Goal: Find specific page/section: Find specific page/section

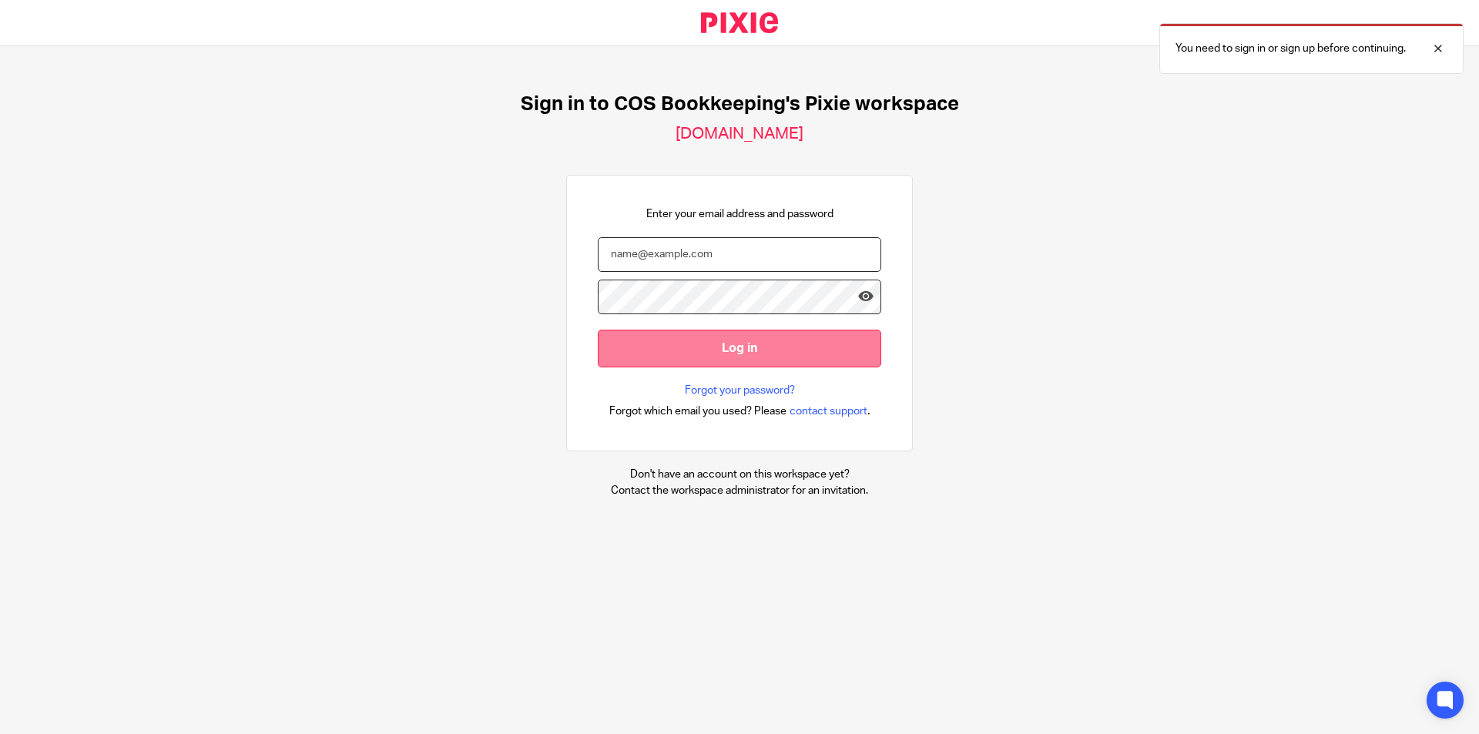
type input "caterina.avanzi@cosbookkeeping.co.uk"
click at [719, 344] on input "Log in" at bounding box center [740, 349] width 284 height 38
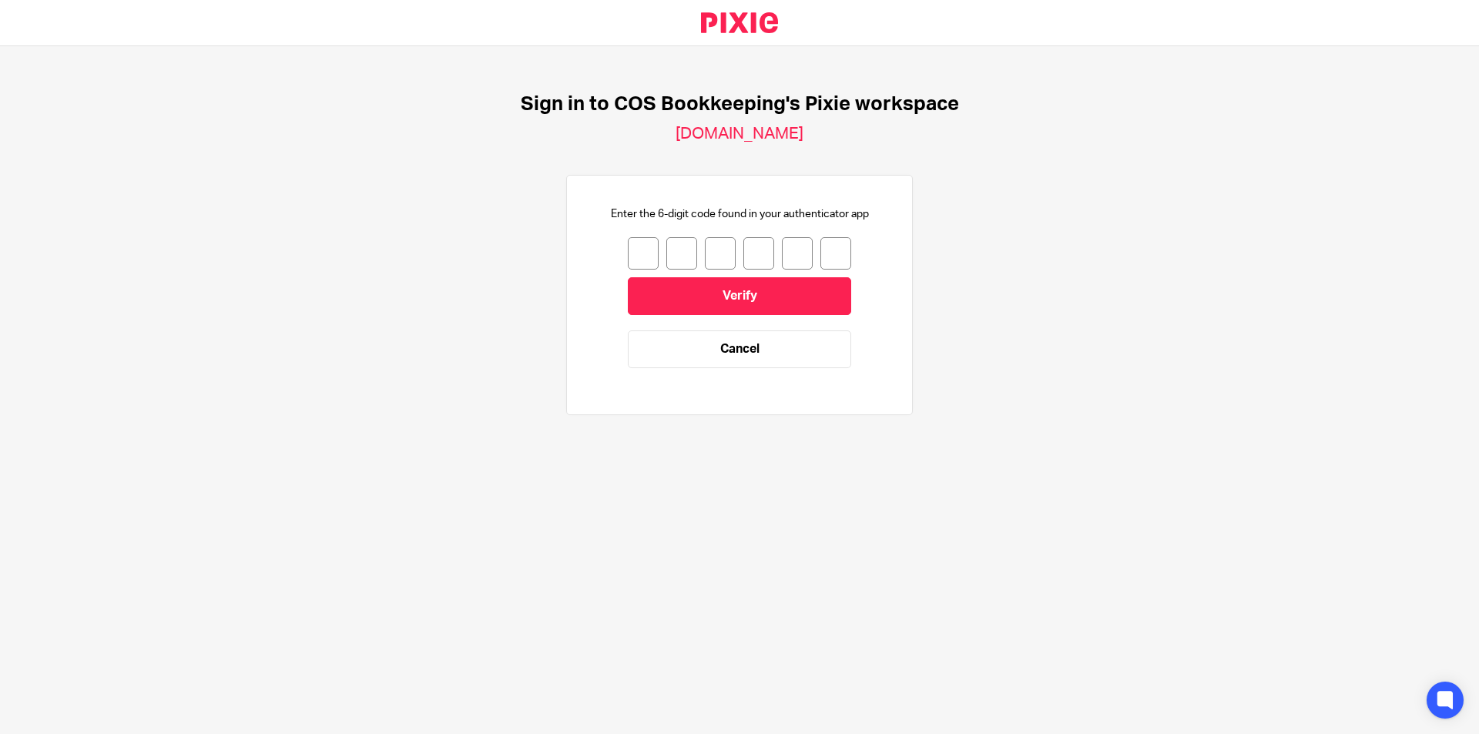
click at [633, 250] on input "number" at bounding box center [643, 253] width 31 height 32
type input "6"
type input "4"
type input "5"
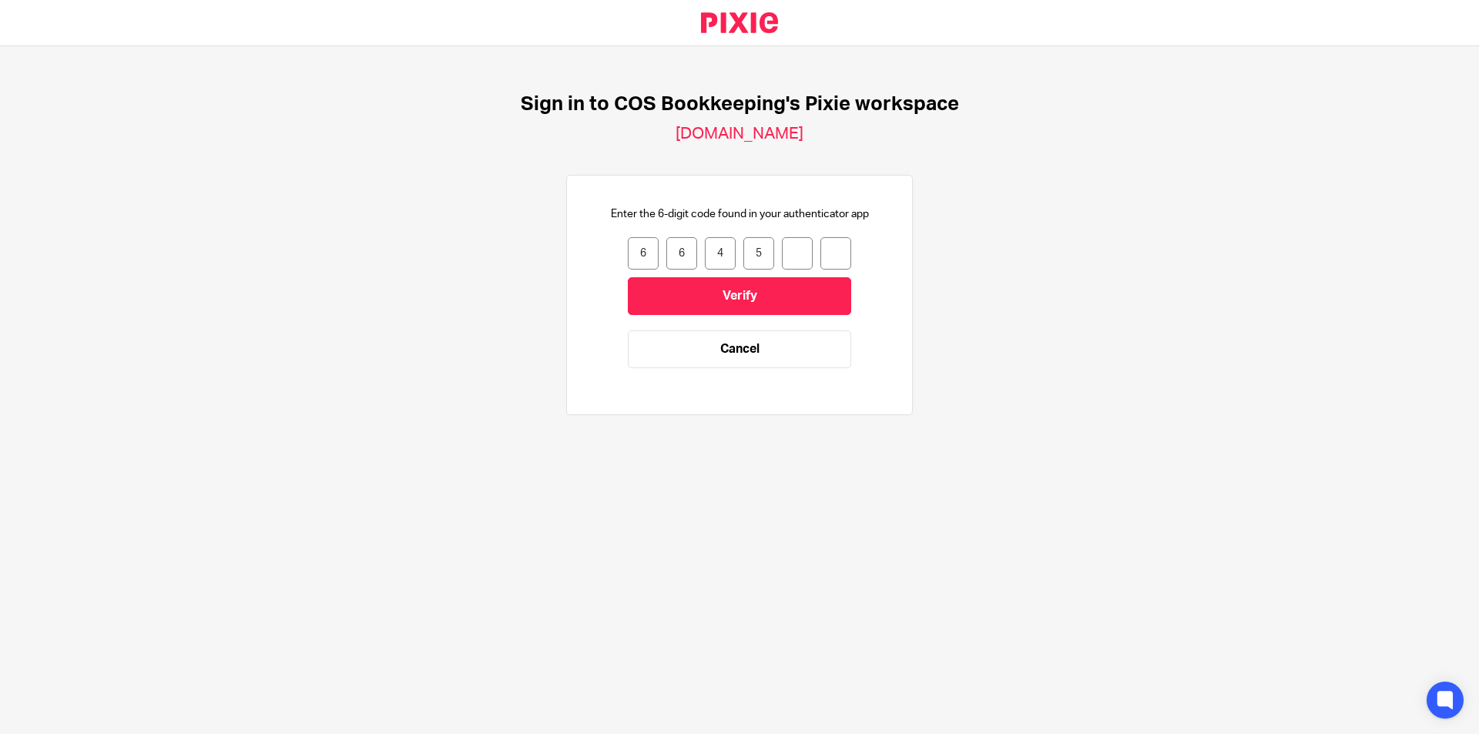
type input "2"
type input "3"
click at [721, 296] on input "Verify" at bounding box center [739, 296] width 223 height 38
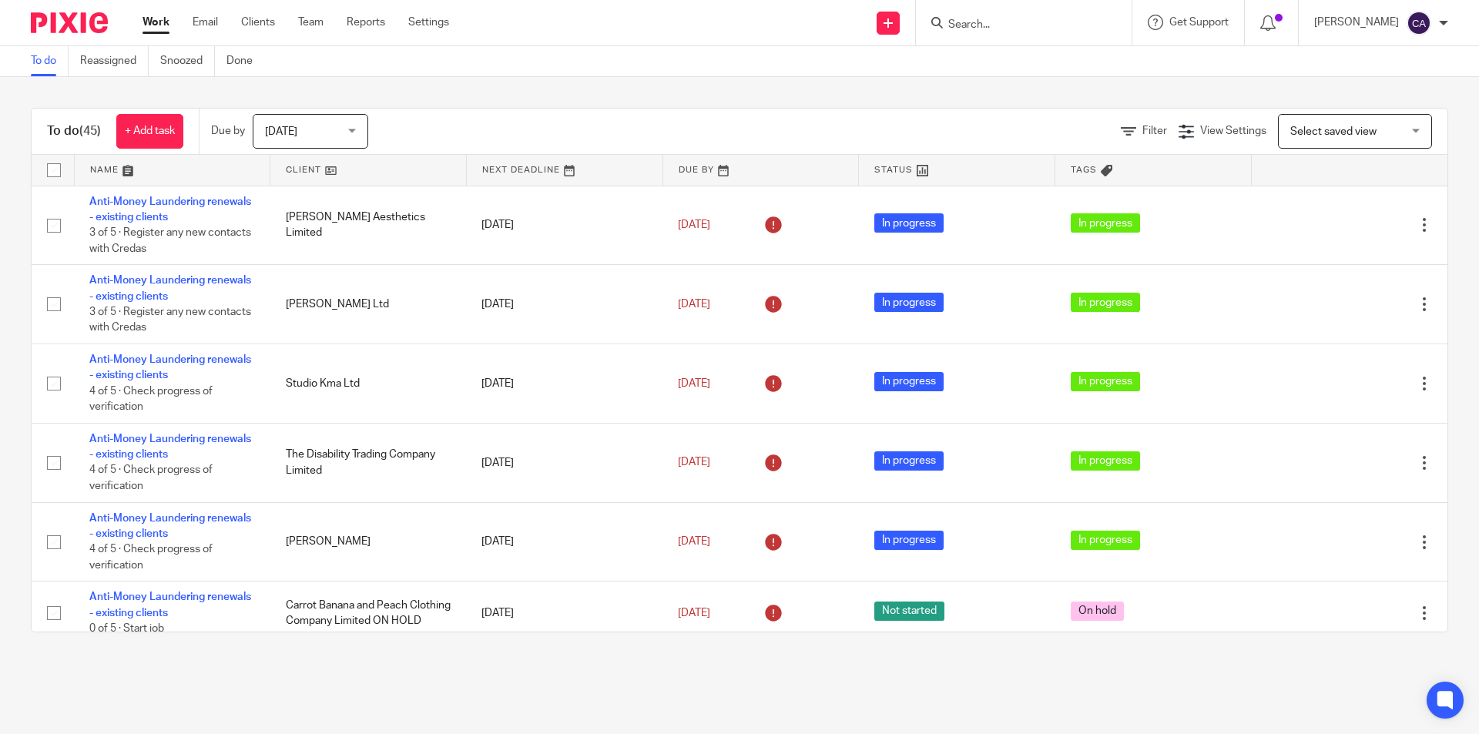
click at [355, 125] on div "Today Today" at bounding box center [311, 131] width 116 height 35
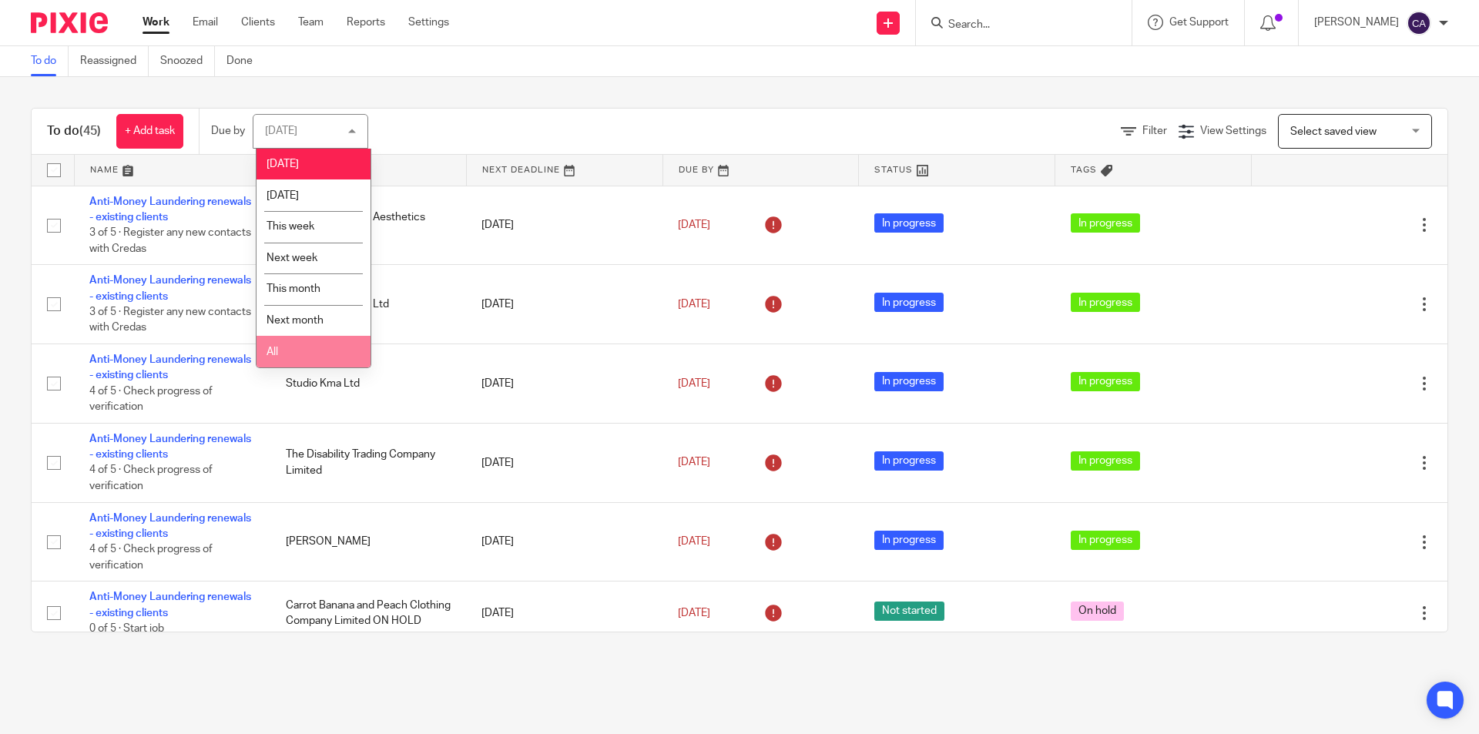
click at [293, 344] on li "All" at bounding box center [314, 352] width 114 height 32
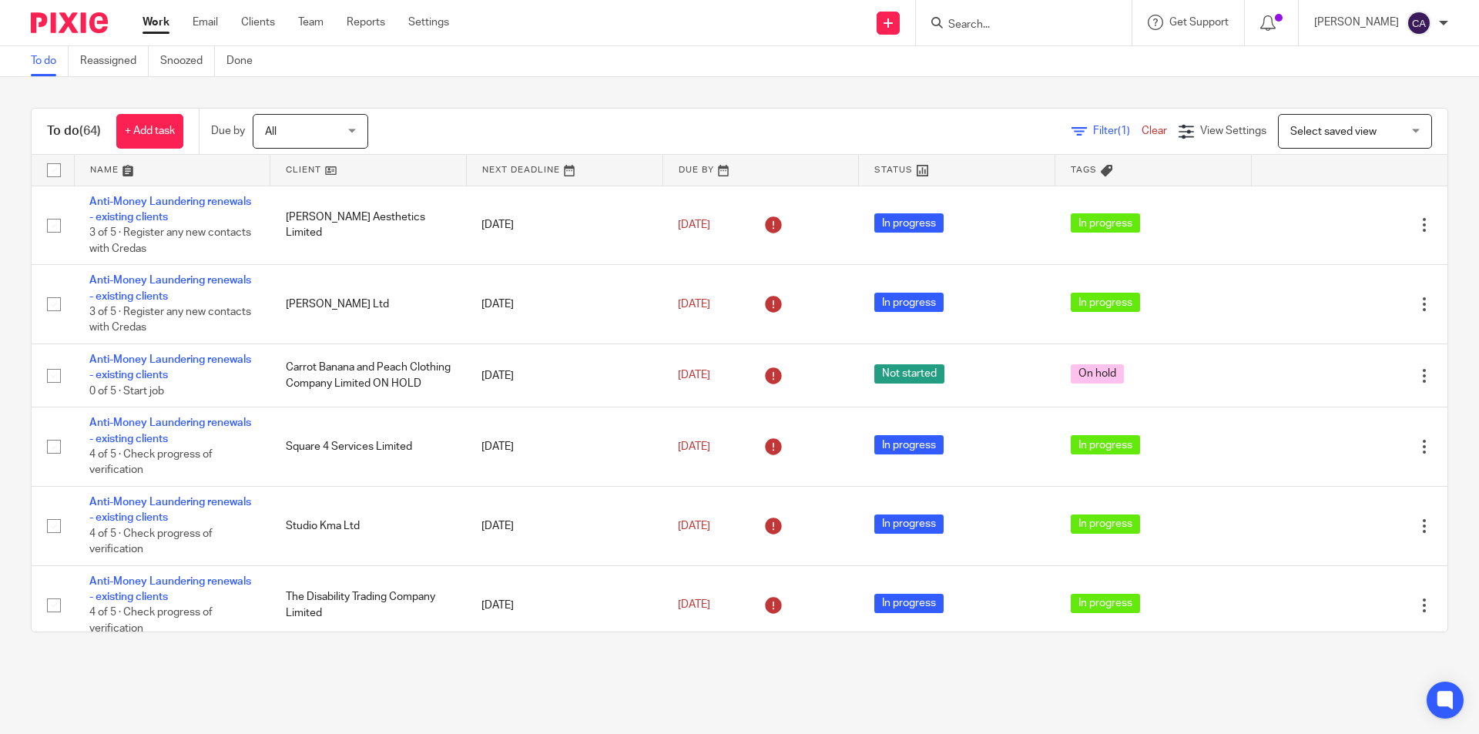
scroll to position [2010, 0]
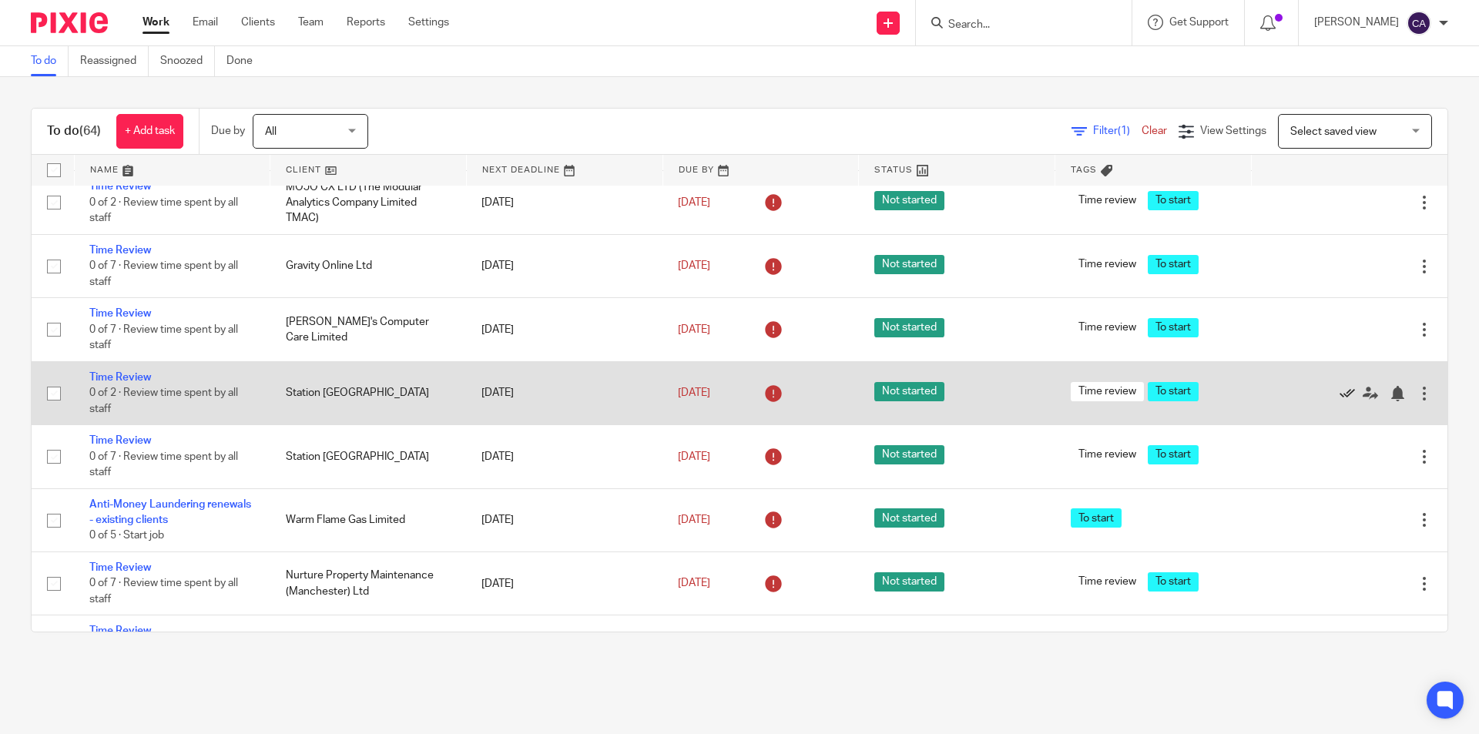
click at [1340, 393] on icon at bounding box center [1347, 393] width 15 height 15
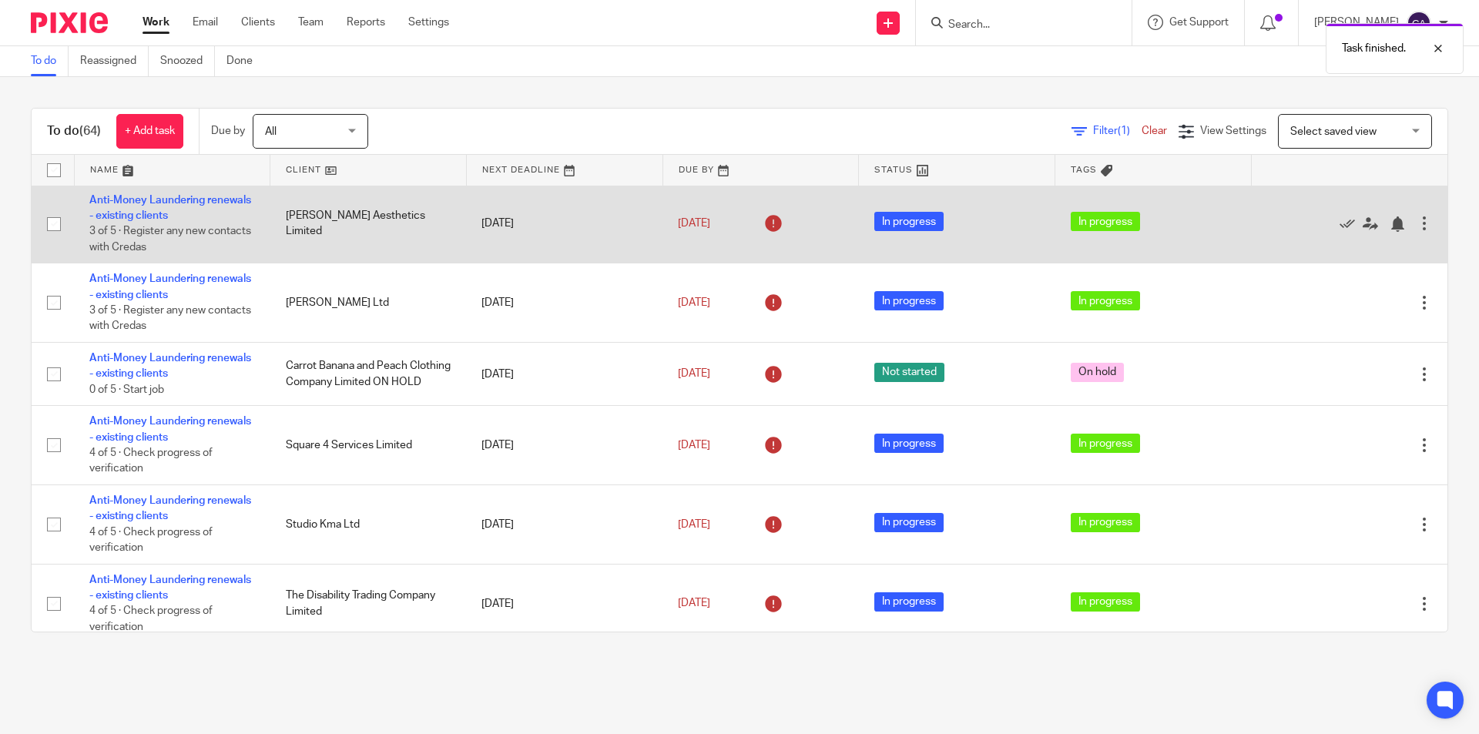
scroll to position [0, 0]
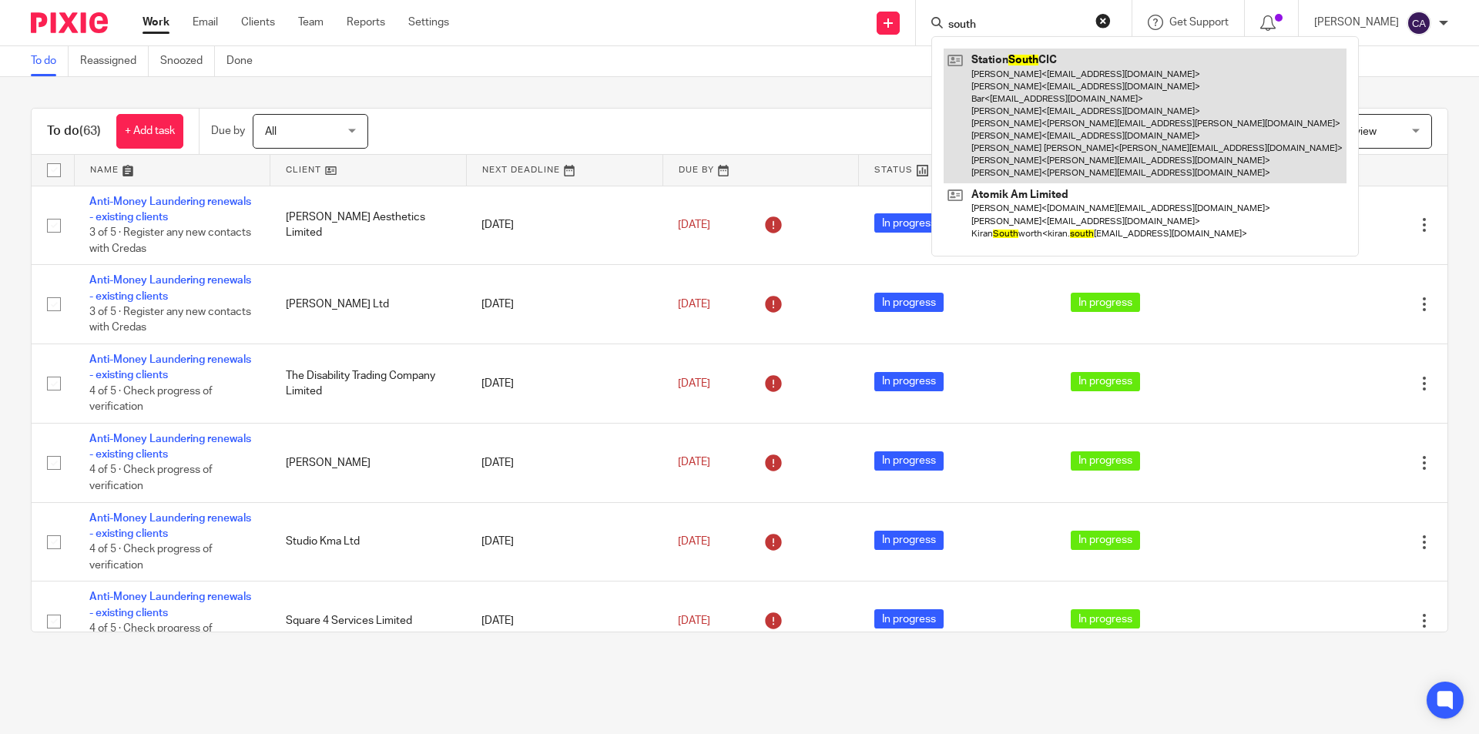
type input "south"
click at [1043, 93] on link at bounding box center [1145, 116] width 403 height 135
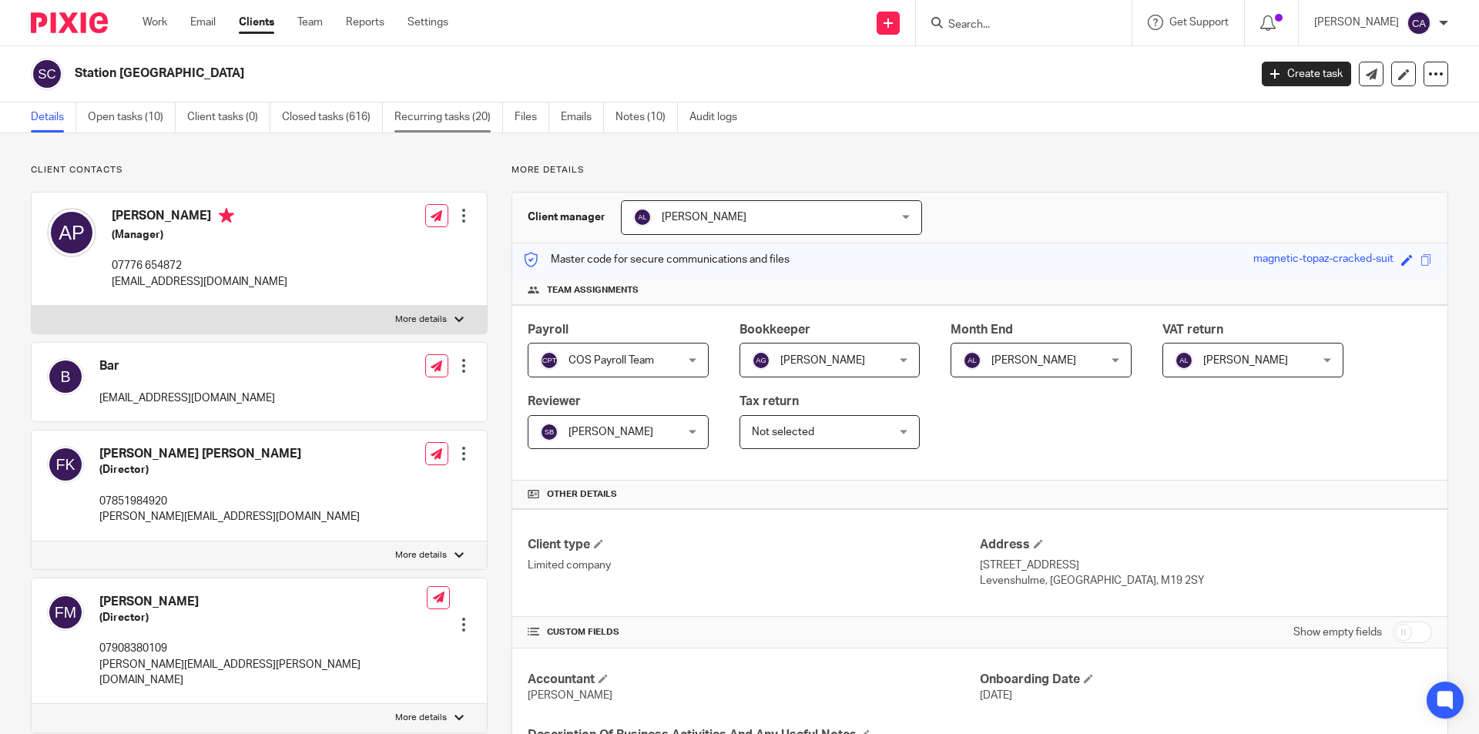
click at [438, 112] on link "Recurring tasks (20)" at bounding box center [448, 117] width 109 height 30
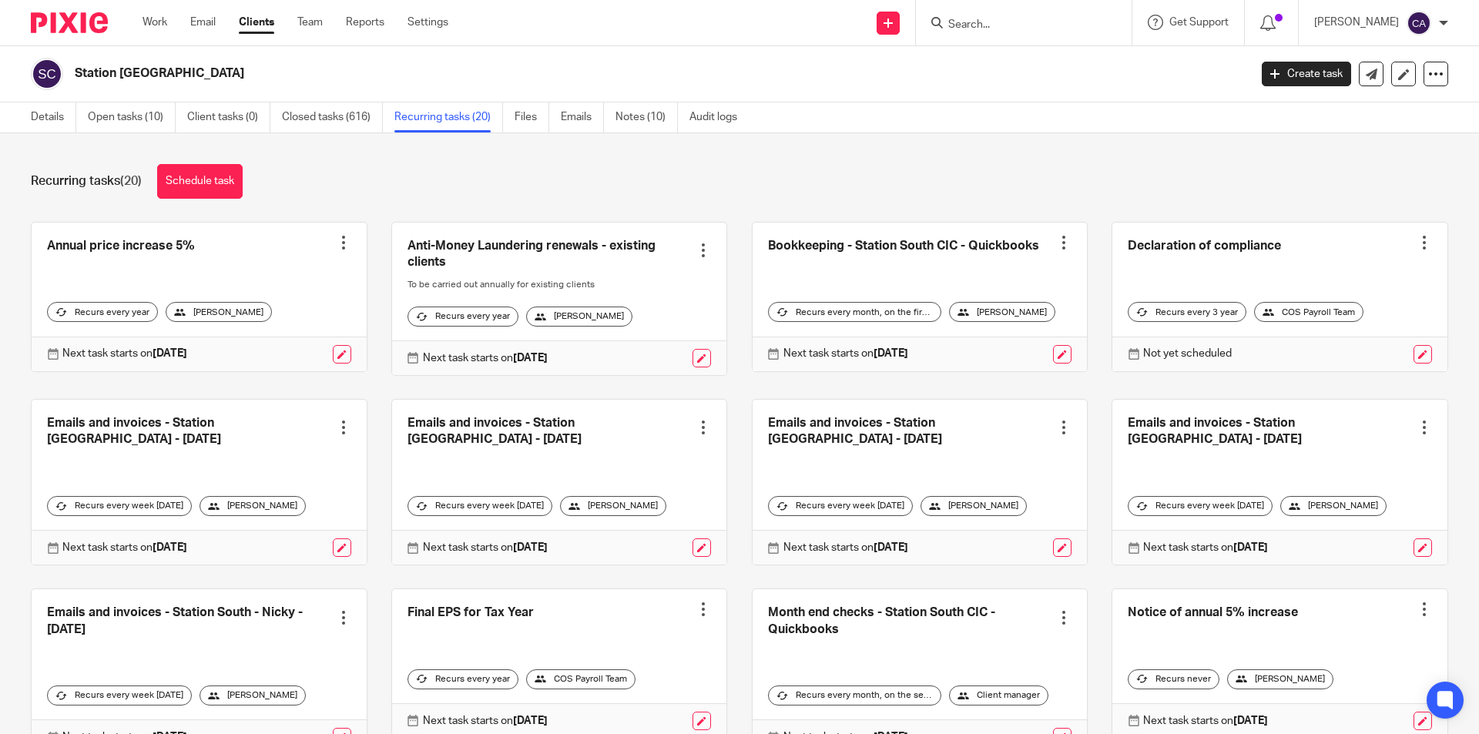
click at [1023, 16] on form at bounding box center [1029, 22] width 164 height 19
click at [978, 21] on input "Search" at bounding box center [1016, 25] width 139 height 14
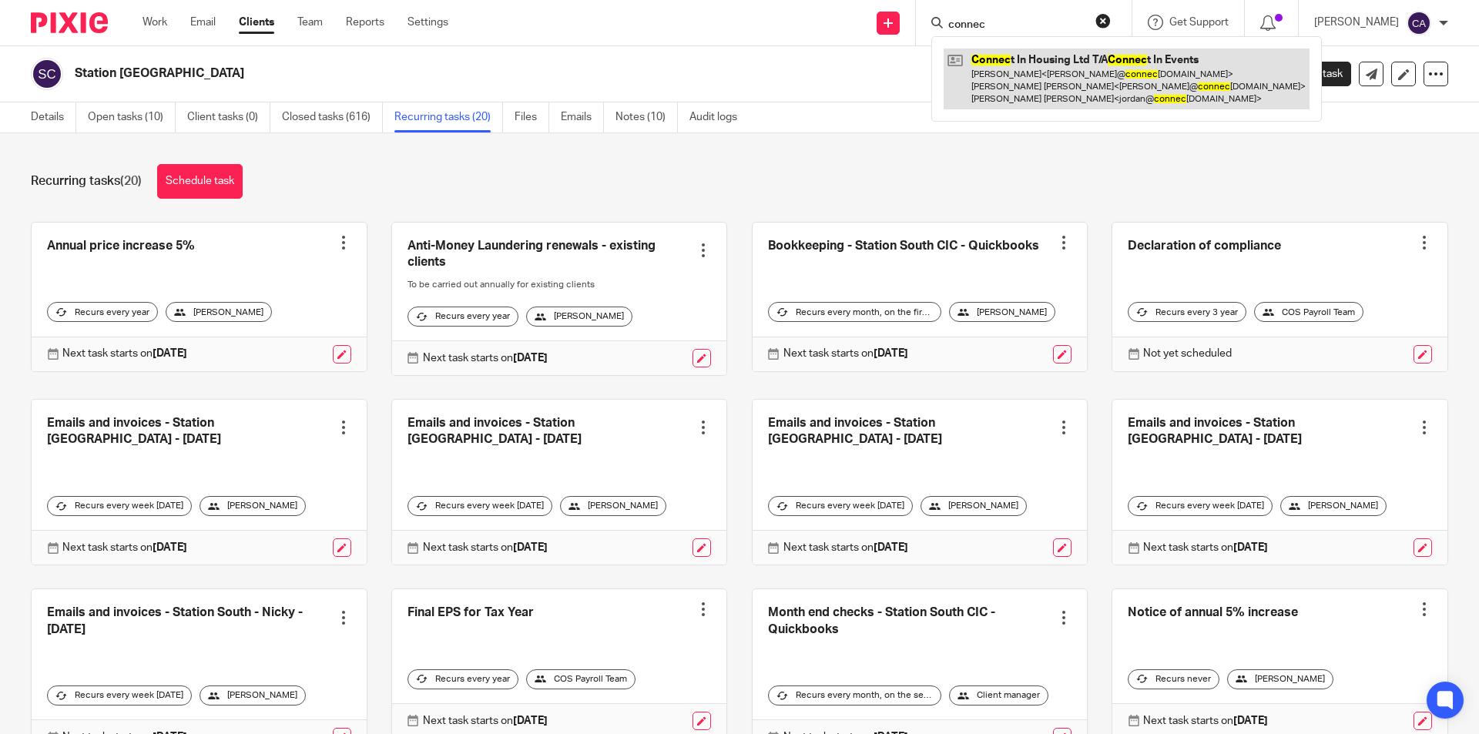
type input "connec"
click at [1005, 87] on link at bounding box center [1127, 79] width 366 height 61
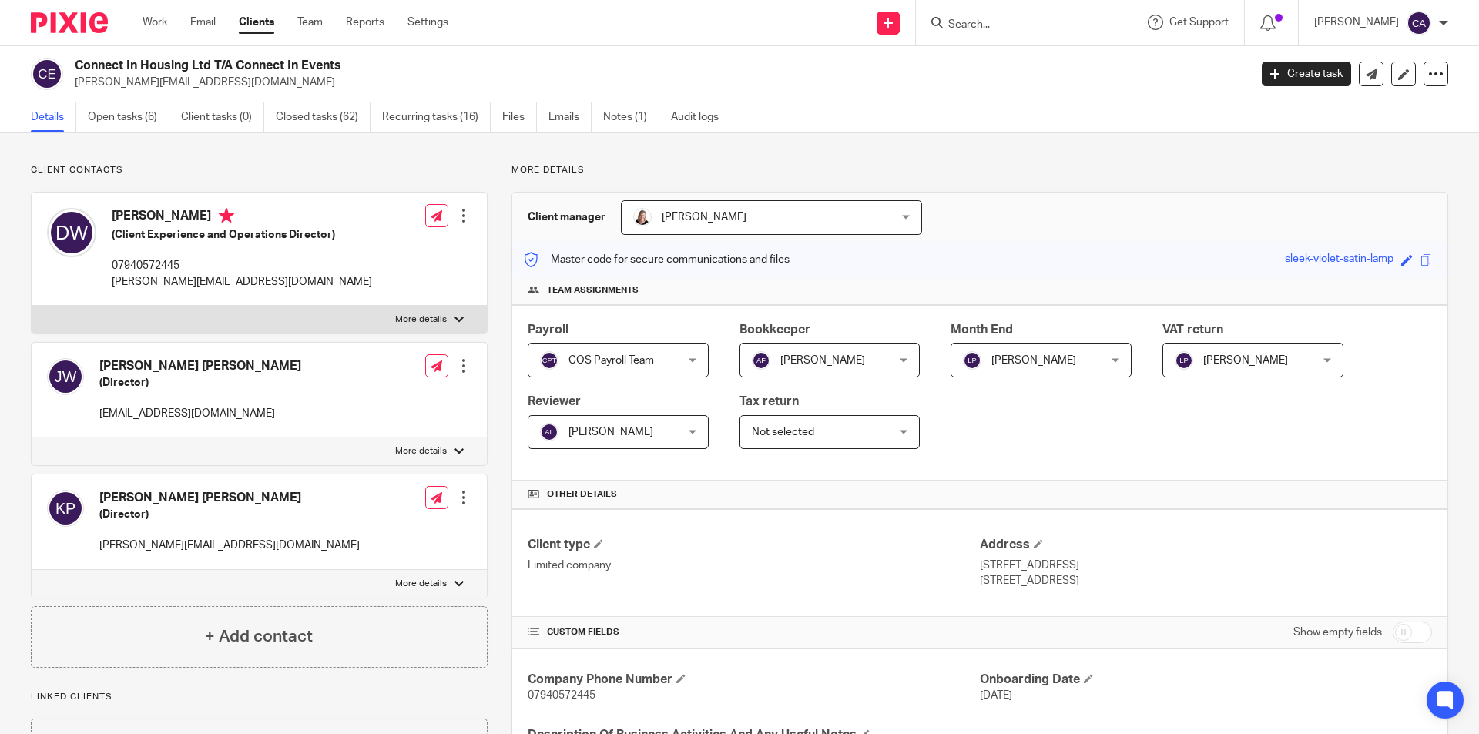
click at [1027, 26] on input "Search" at bounding box center [1016, 25] width 139 height 14
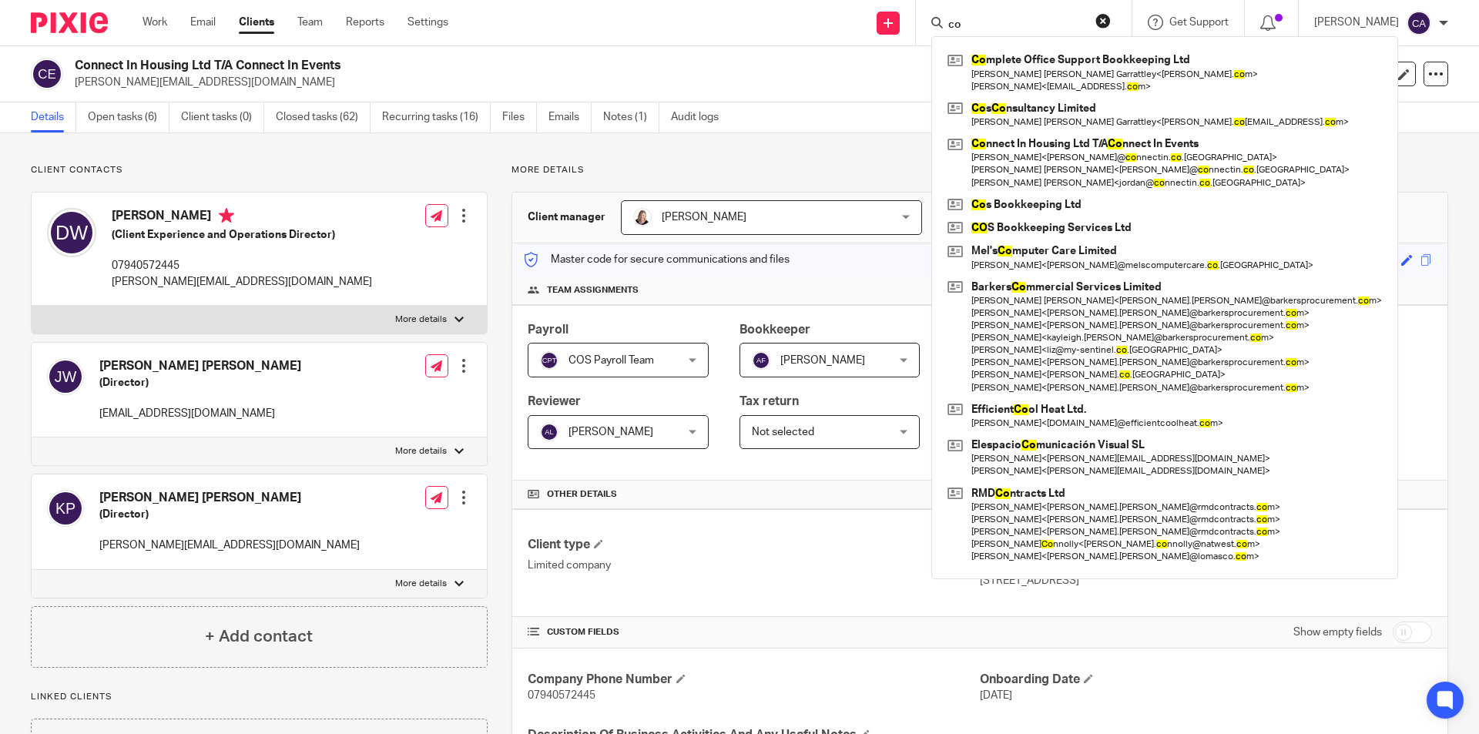
type input "c"
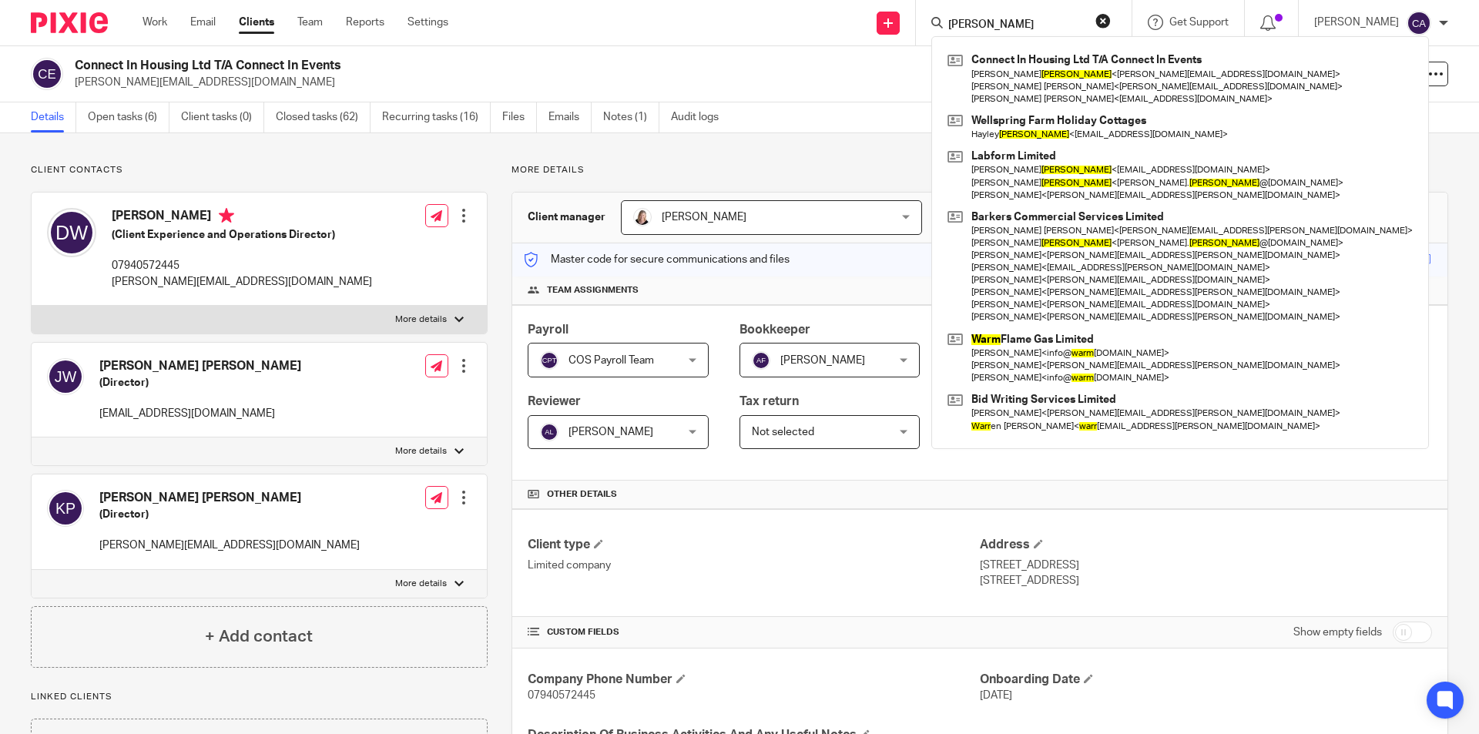
type input "[PERSON_NAME]"
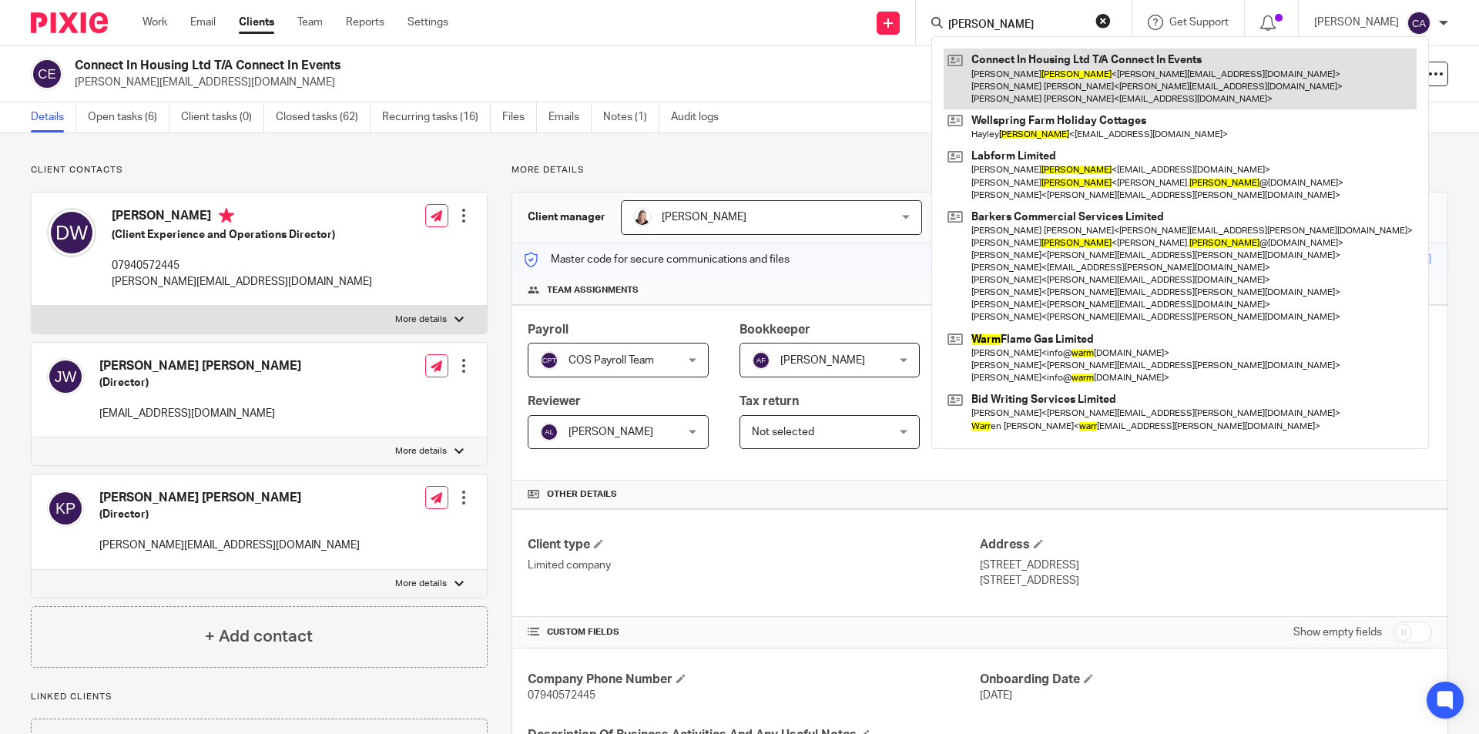
click at [1075, 65] on link at bounding box center [1180, 79] width 473 height 61
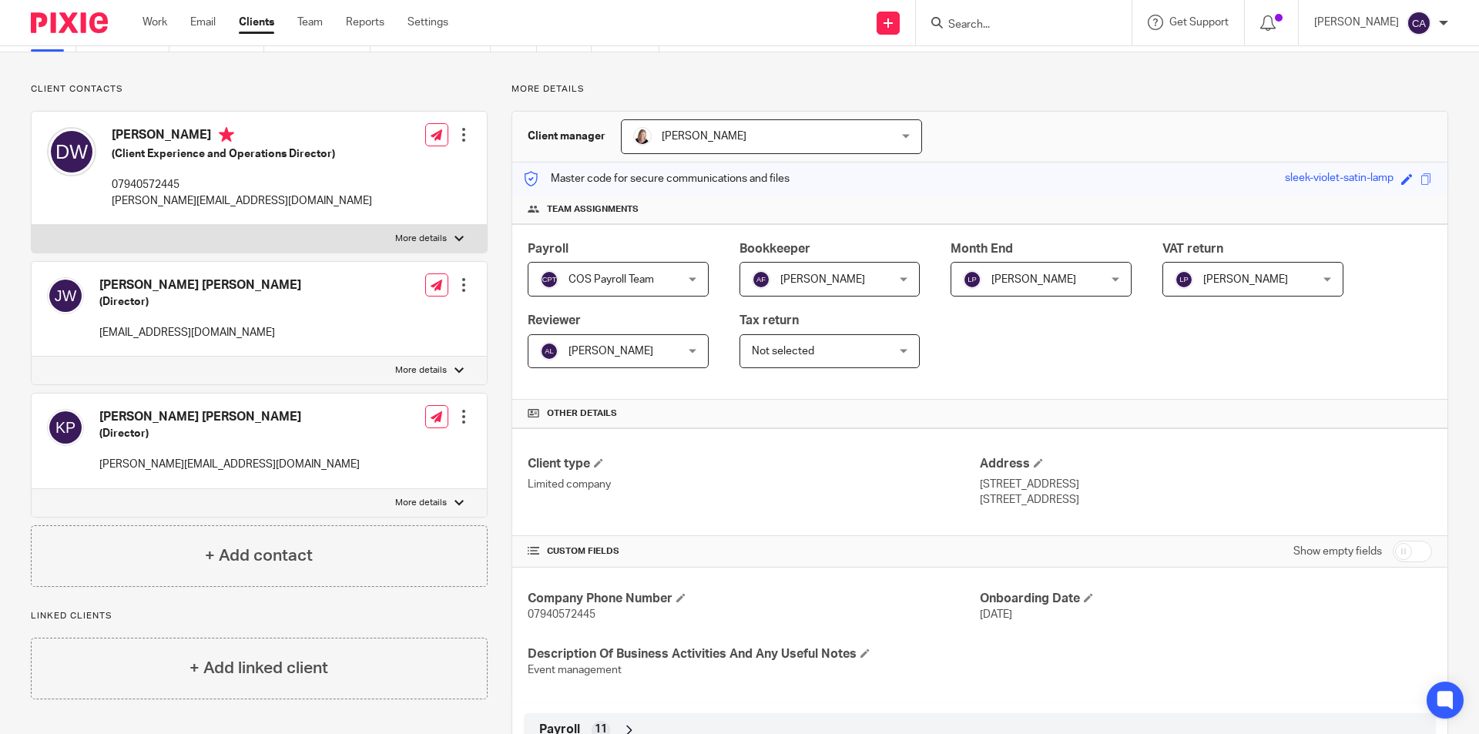
scroll to position [385, 0]
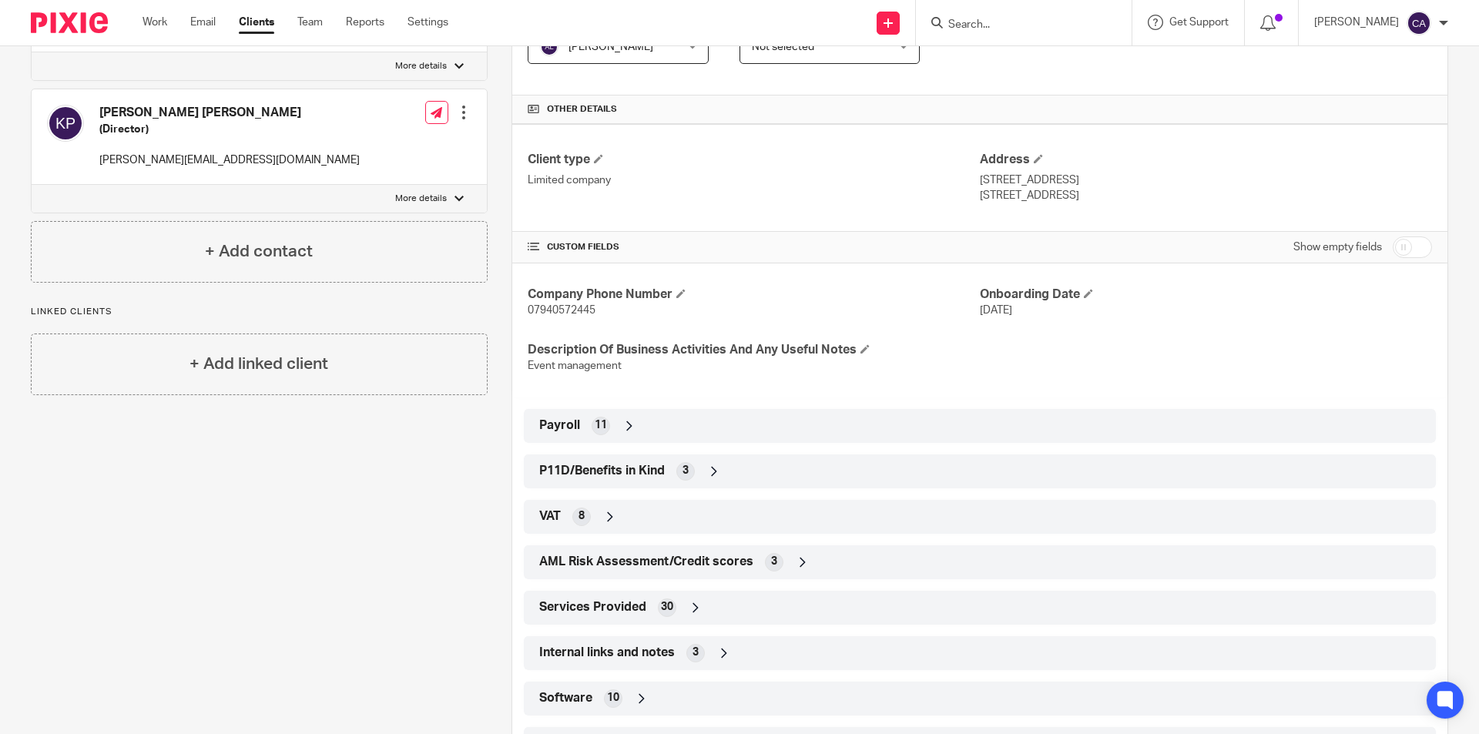
click at [1417, 243] on input "checkbox" at bounding box center [1412, 248] width 39 height 22
checkbox input "true"
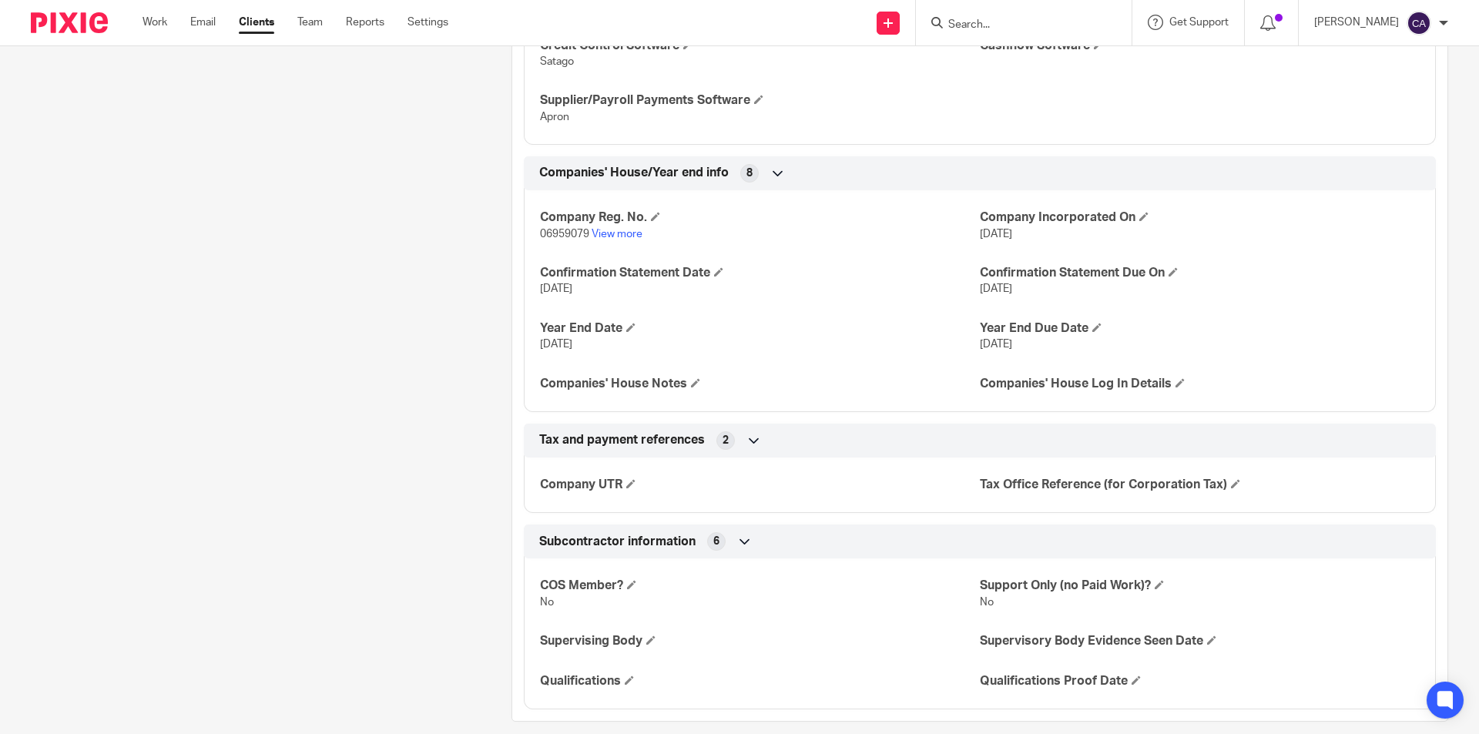
scroll to position [3597, 0]
